Goal: Task Accomplishment & Management: Manage account settings

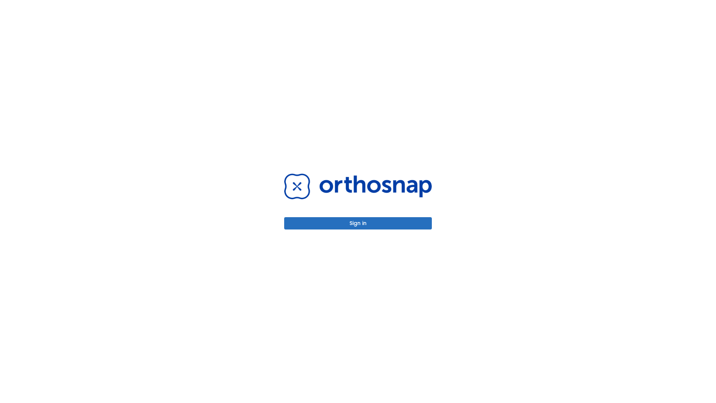
click at [358, 223] on button "Sign in" at bounding box center [358, 223] width 148 height 12
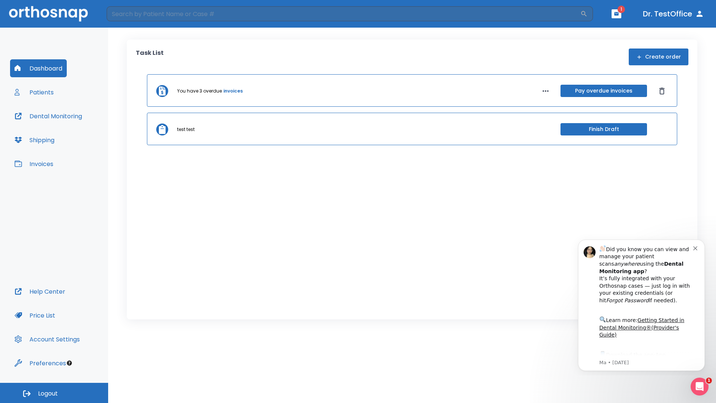
click at [54, 393] on span "Logout" at bounding box center [48, 393] width 20 height 8
